Goal: Task Accomplishment & Management: Use online tool/utility

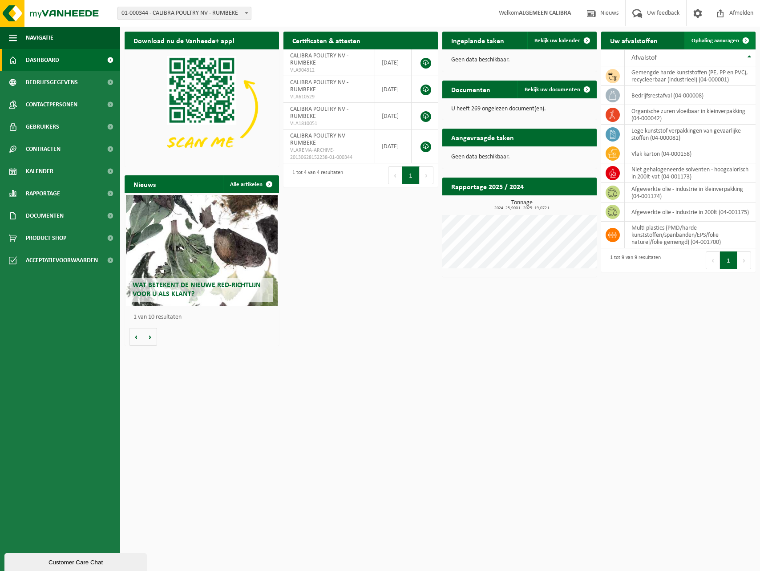
click at [704, 39] on span "Ophaling aanvragen" at bounding box center [715, 41] width 48 height 6
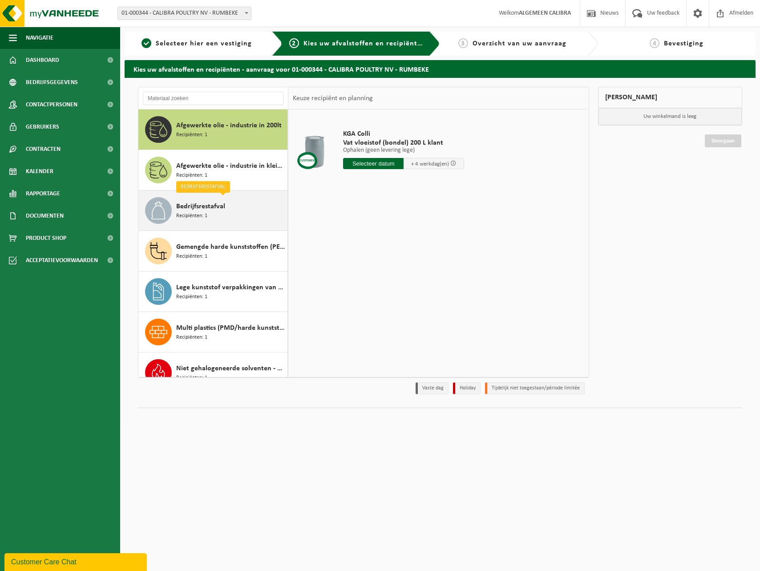
click at [214, 213] on div "Bedrijfsrestafval Recipiënten: 1" at bounding box center [230, 210] width 109 height 27
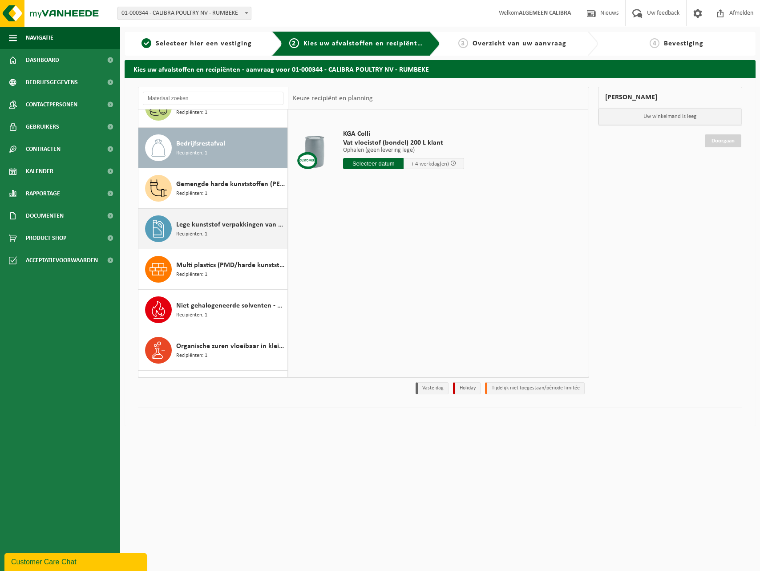
scroll to position [81, 0]
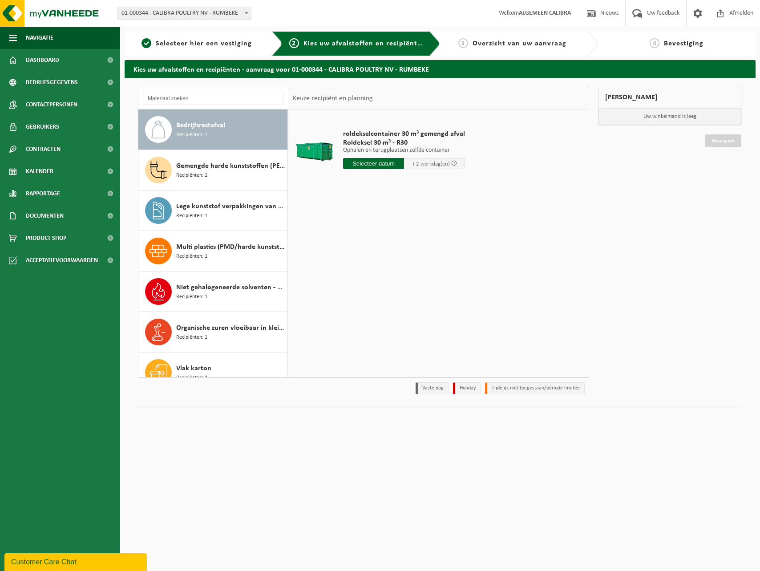
click at [381, 162] on input "text" at bounding box center [373, 163] width 61 height 11
click at [381, 214] on div "29 30 1 2 3 4 5 6 7 8 9 10 11 12 13 14 15 16 17 18 19 20 21 22 23 24 25 26 27 2…" at bounding box center [397, 242] width 109 height 71
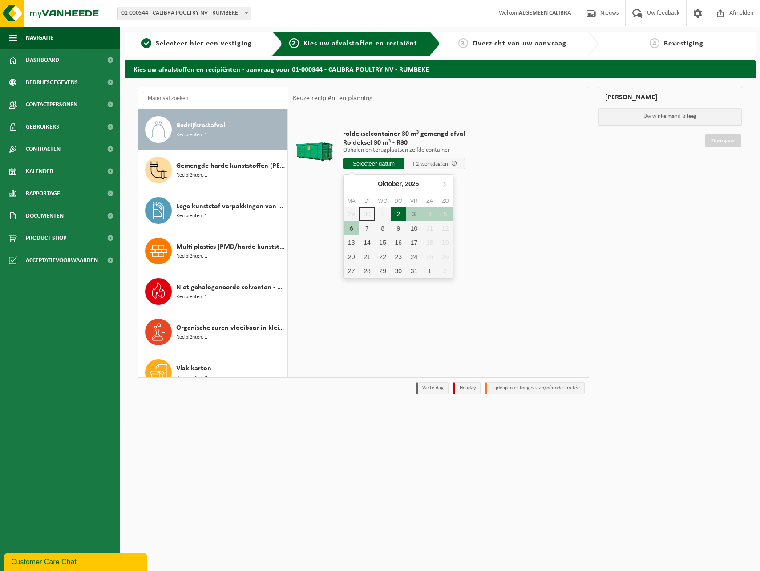
click at [391, 210] on div "2" at bounding box center [399, 214] width 16 height 14
type input "Van 2025-10-02"
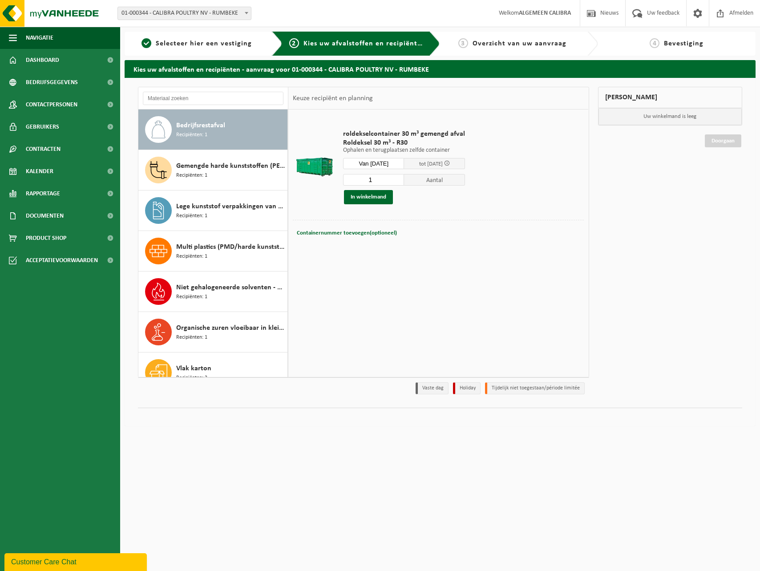
click at [394, 162] on input "Van 2025-10-02" at bounding box center [373, 163] width 61 height 11
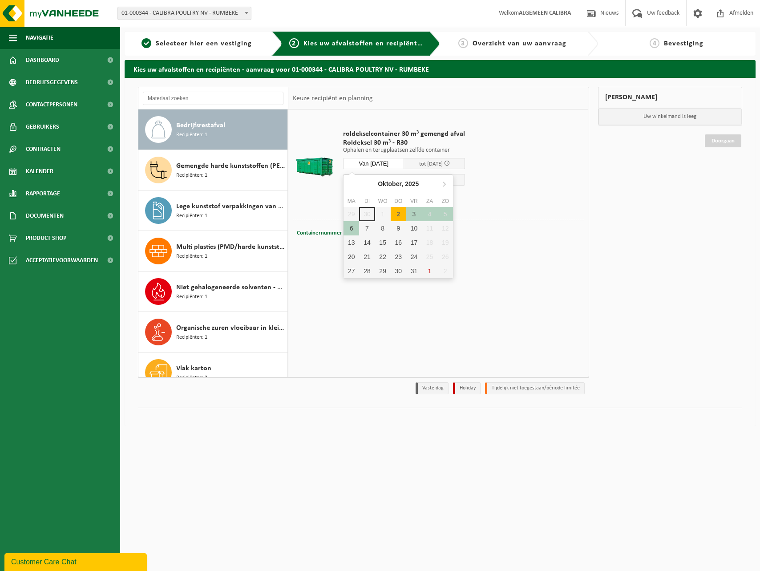
click at [381, 216] on div "29 30 1 2 3 4 5 6 7 8 9 10 11 12 13 14 15 16 17 18 19 20 21 22 23 24 25 26 27 2…" at bounding box center [397, 242] width 109 height 71
click at [394, 213] on div "2" at bounding box center [399, 214] width 16 height 14
click at [368, 212] on div "29 30 1 2 3 4 5 6 7 8 9 10 11 12 13 14 15 16 17 18 19 20 21 22 23 24 25 26 27 2…" at bounding box center [397, 242] width 109 height 71
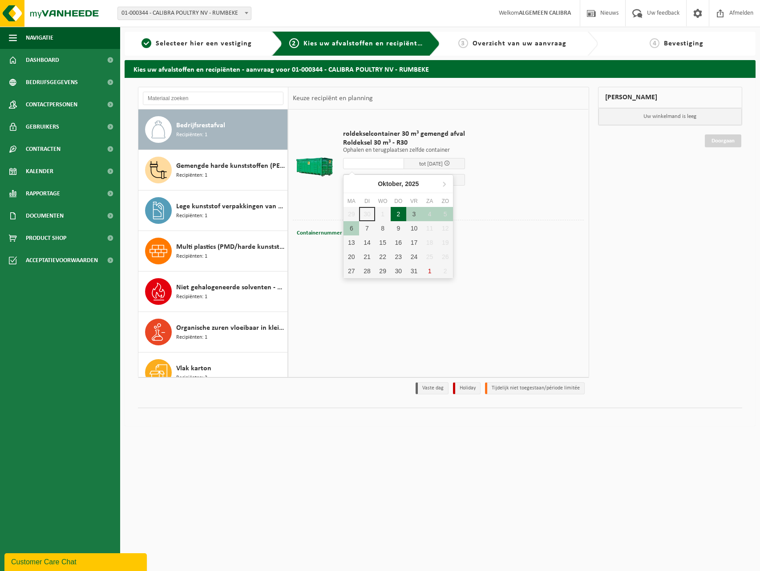
click at [395, 213] on div "2" at bounding box center [399, 214] width 16 height 14
type input "Van 2025-10-02"
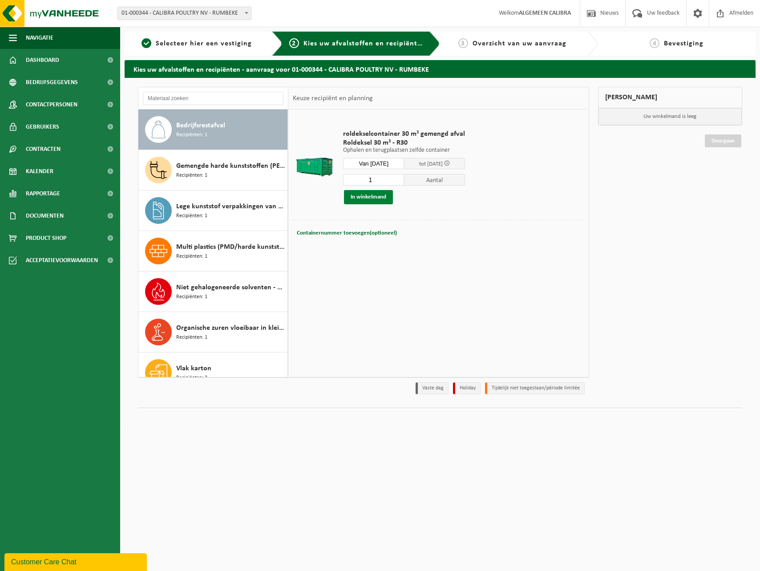
click at [371, 197] on button "In winkelmand" at bounding box center [368, 197] width 49 height 14
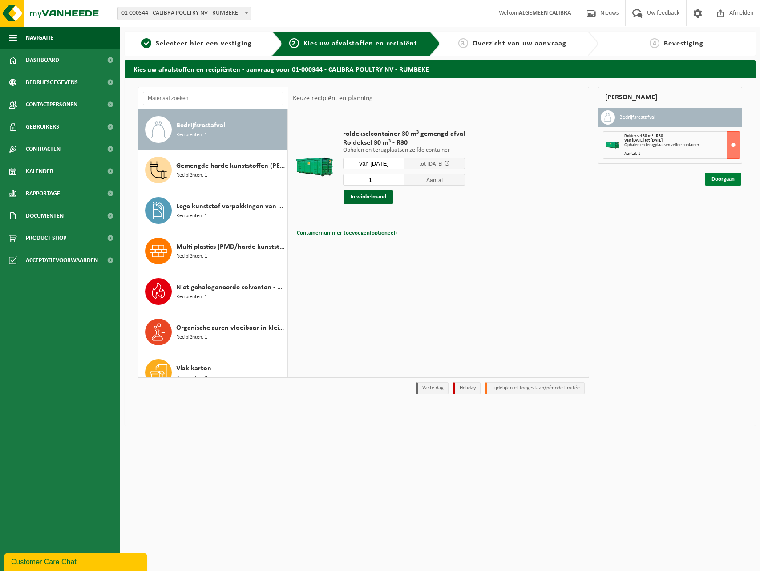
click at [721, 180] on link "Doorgaan" at bounding box center [723, 179] width 36 height 13
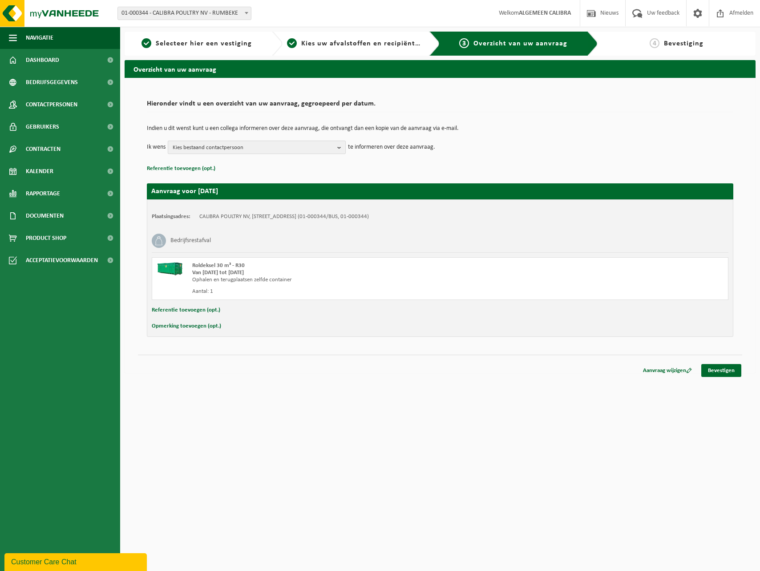
click at [288, 149] on span "Kies bestaand contactpersoon" at bounding box center [253, 147] width 161 height 13
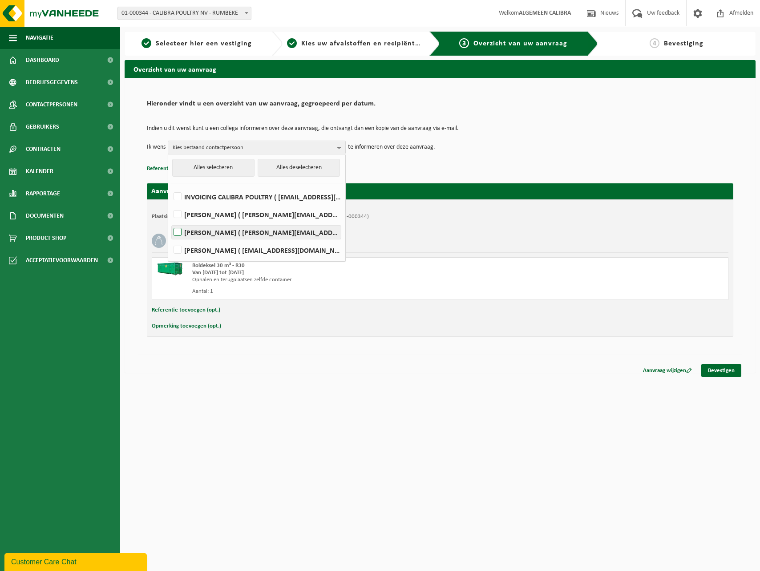
click at [180, 231] on label "GILLES NYS ( gilles@calibra.be )" at bounding box center [256, 232] width 169 height 13
click at [170, 221] on input "GILLES NYS ( gilles@calibra.be )" at bounding box center [170, 221] width 0 height 0
checkbox input "true"
click at [498, 149] on td "Ik wens GILLES NYS Alles selecteren Alles deselecteren INVOICING CALIBRA POULTR…" at bounding box center [440, 147] width 586 height 13
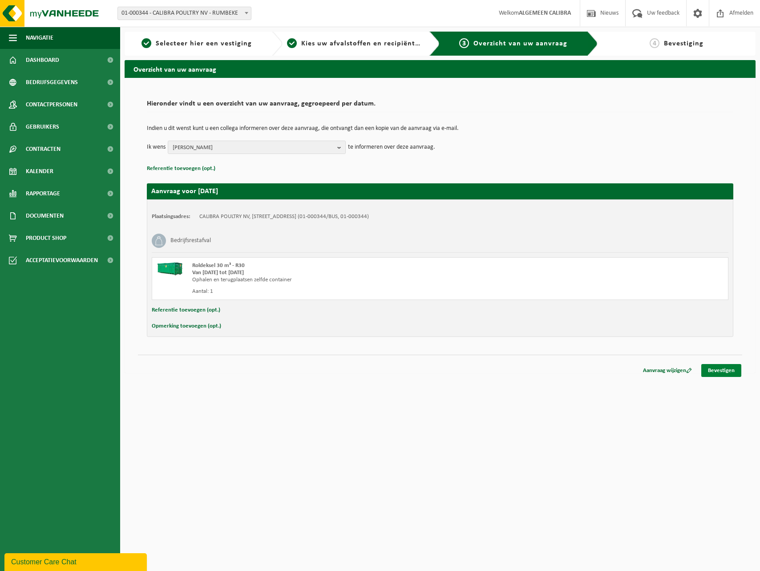
click at [708, 369] on link "Bevestigen" at bounding box center [721, 370] width 40 height 13
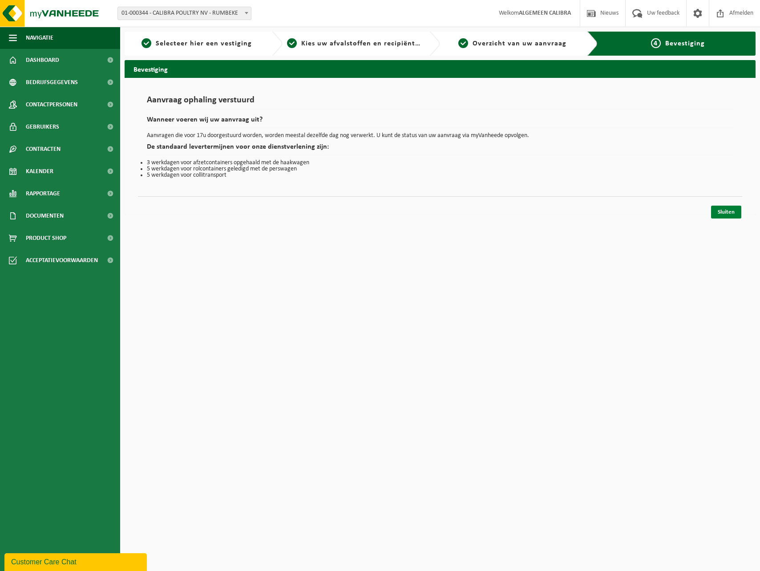
click at [722, 211] on link "Sluiten" at bounding box center [726, 211] width 30 height 13
